Goal: Transaction & Acquisition: Purchase product/service

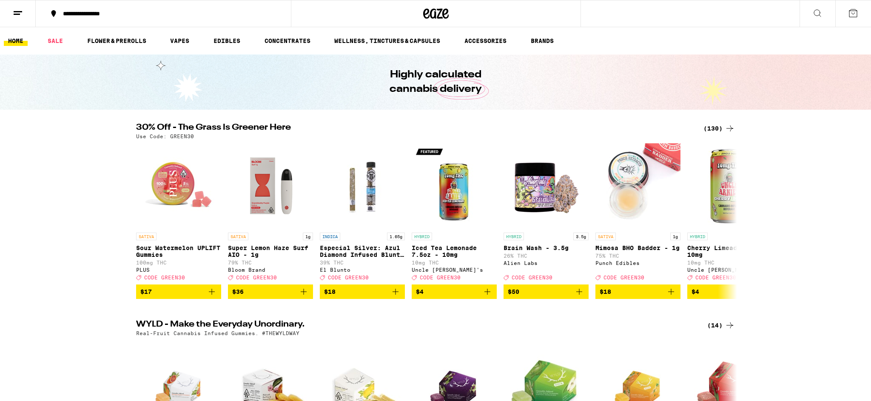
click at [808, 5] on button at bounding box center [817, 13] width 36 height 27
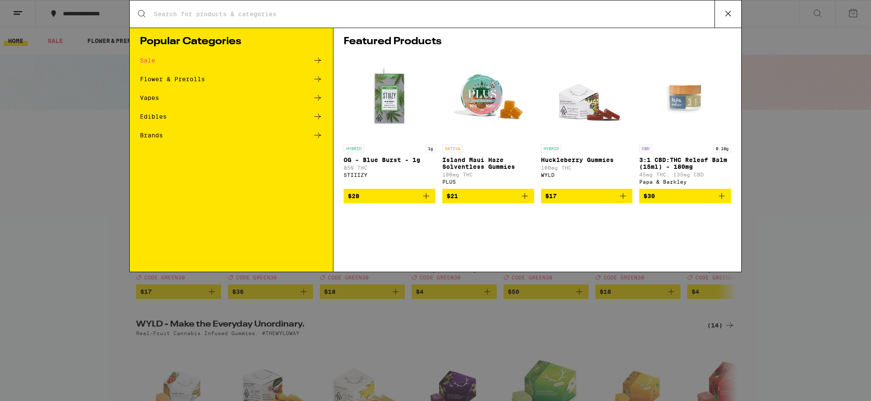
click at [262, 17] on input "Search for Products" at bounding box center [433, 14] width 561 height 8
type input "garlic starship"
